Goal: Task Accomplishment & Management: Use online tool/utility

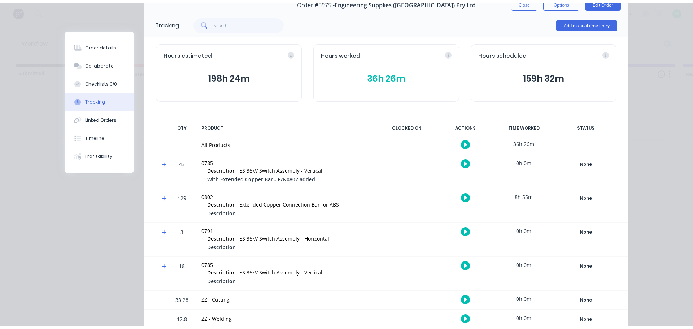
scroll to position [123, 0]
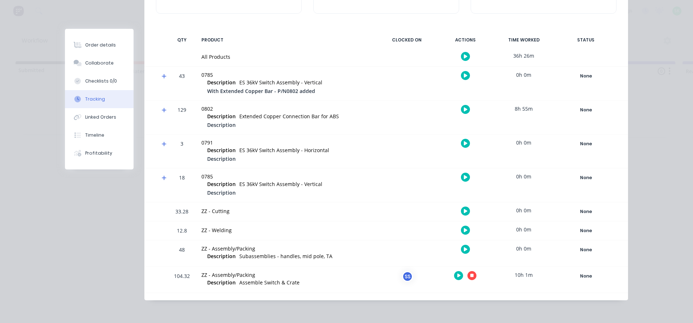
click at [470, 275] on icon "button" at bounding box center [472, 276] width 4 height 4
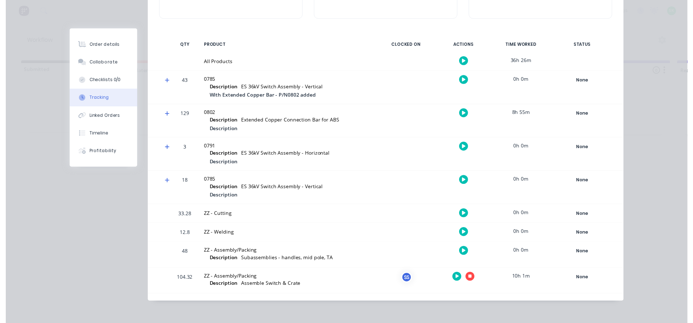
scroll to position [118, 0]
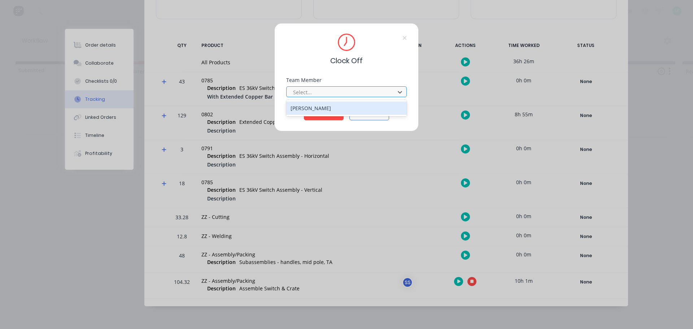
click at [356, 88] on div at bounding box center [341, 92] width 99 height 9
click at [340, 103] on div "[PERSON_NAME]" at bounding box center [346, 107] width 121 height 13
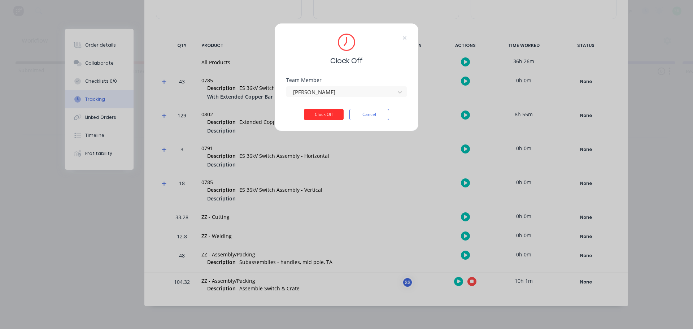
click at [325, 115] on button "Clock Off" at bounding box center [324, 115] width 40 height 12
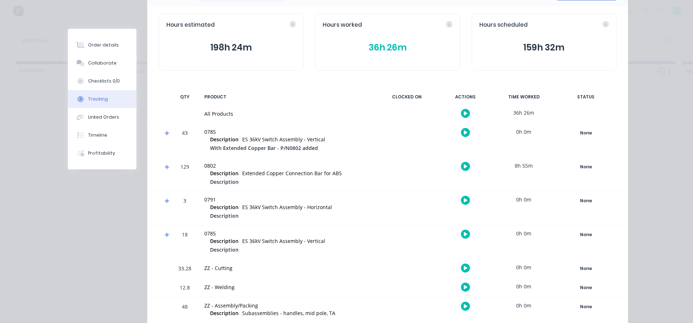
scroll to position [0, 0]
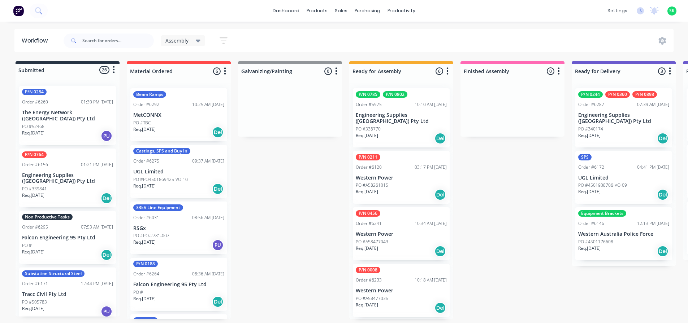
click at [46, 235] on p "Falcon Engineering 95 Pty Ltd" at bounding box center [67, 238] width 91 height 6
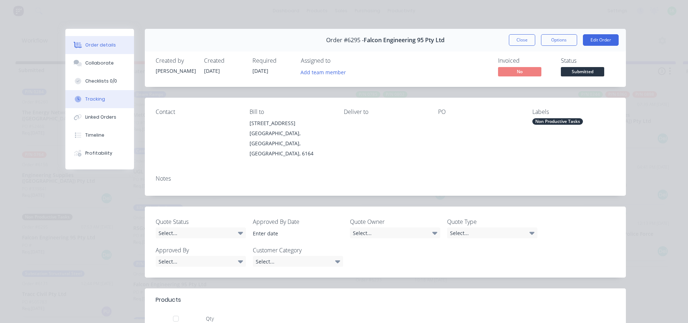
click at [114, 101] on button "Tracking" at bounding box center [99, 99] width 69 height 18
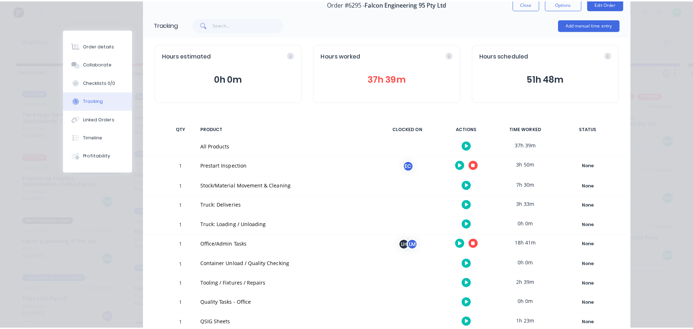
scroll to position [72, 0]
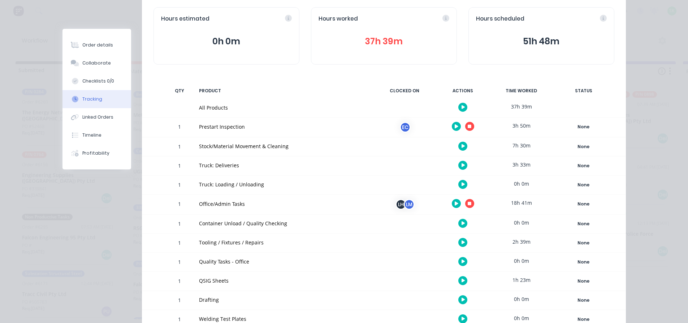
click at [461, 167] on icon "button" at bounding box center [463, 165] width 4 height 5
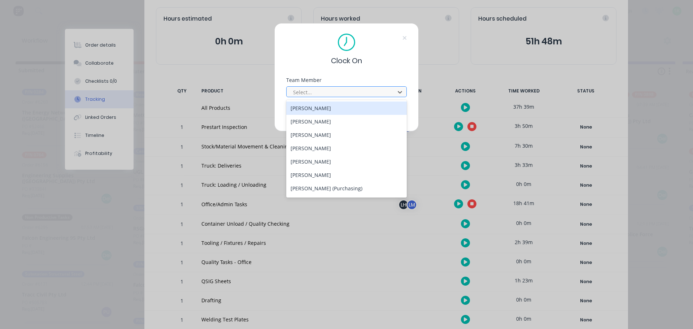
click at [378, 86] on div "Select..." at bounding box center [346, 91] width 121 height 11
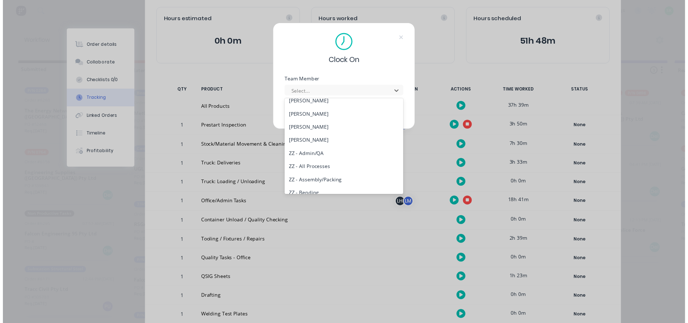
scroll to position [366, 0]
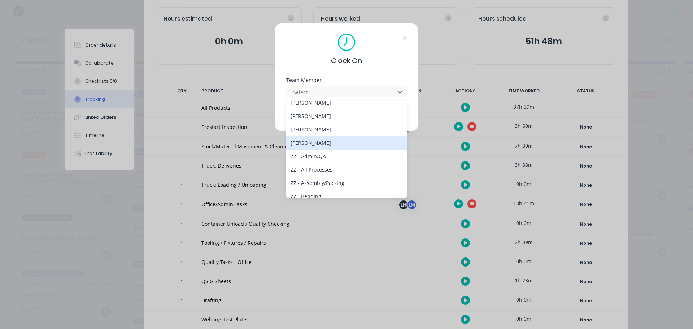
click at [347, 144] on div "[PERSON_NAME]" at bounding box center [346, 142] width 121 height 13
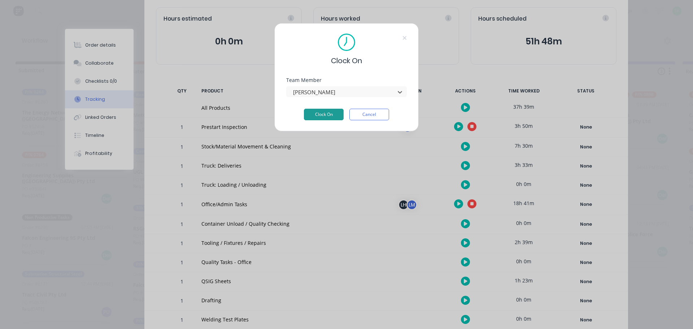
click at [334, 117] on button "Clock On" at bounding box center [324, 115] width 40 height 12
